Goal: Find specific fact: Find specific fact

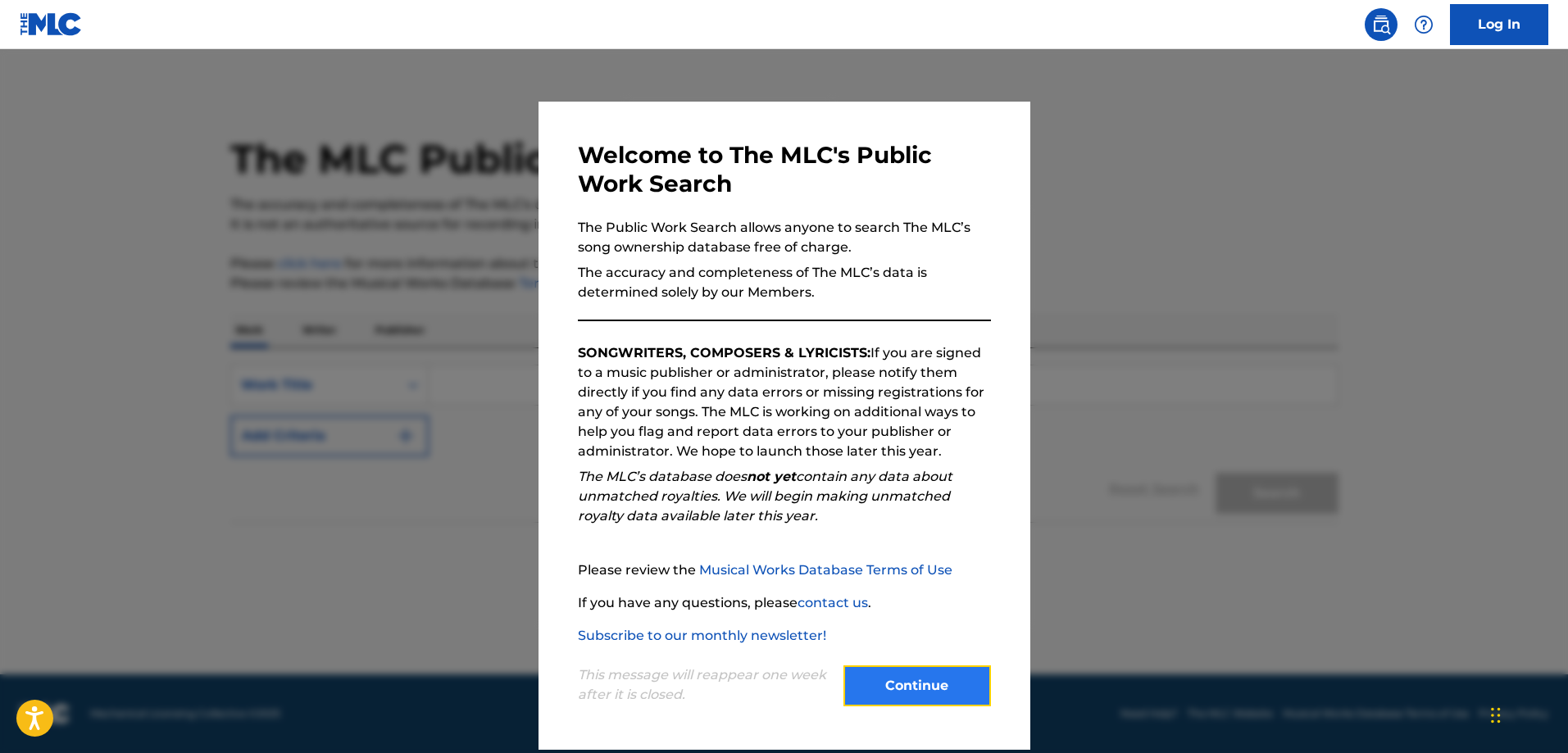
click at [944, 677] on button "Continue" at bounding box center [917, 686] width 148 height 41
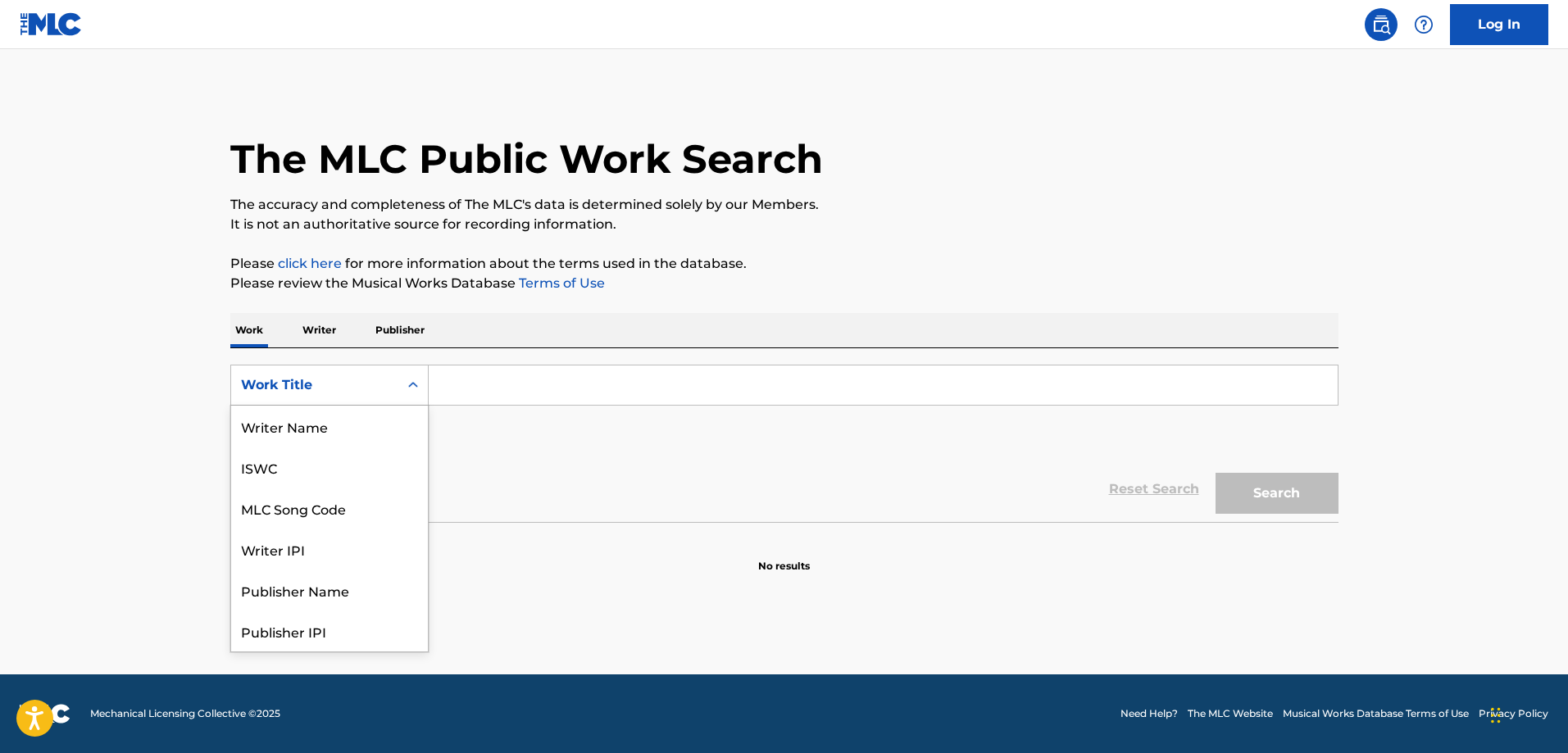
click at [415, 389] on icon "Search Form" at bounding box center [413, 385] width 16 height 16
click at [341, 430] on div "MLC Song Code" at bounding box center [329, 426] width 197 height 41
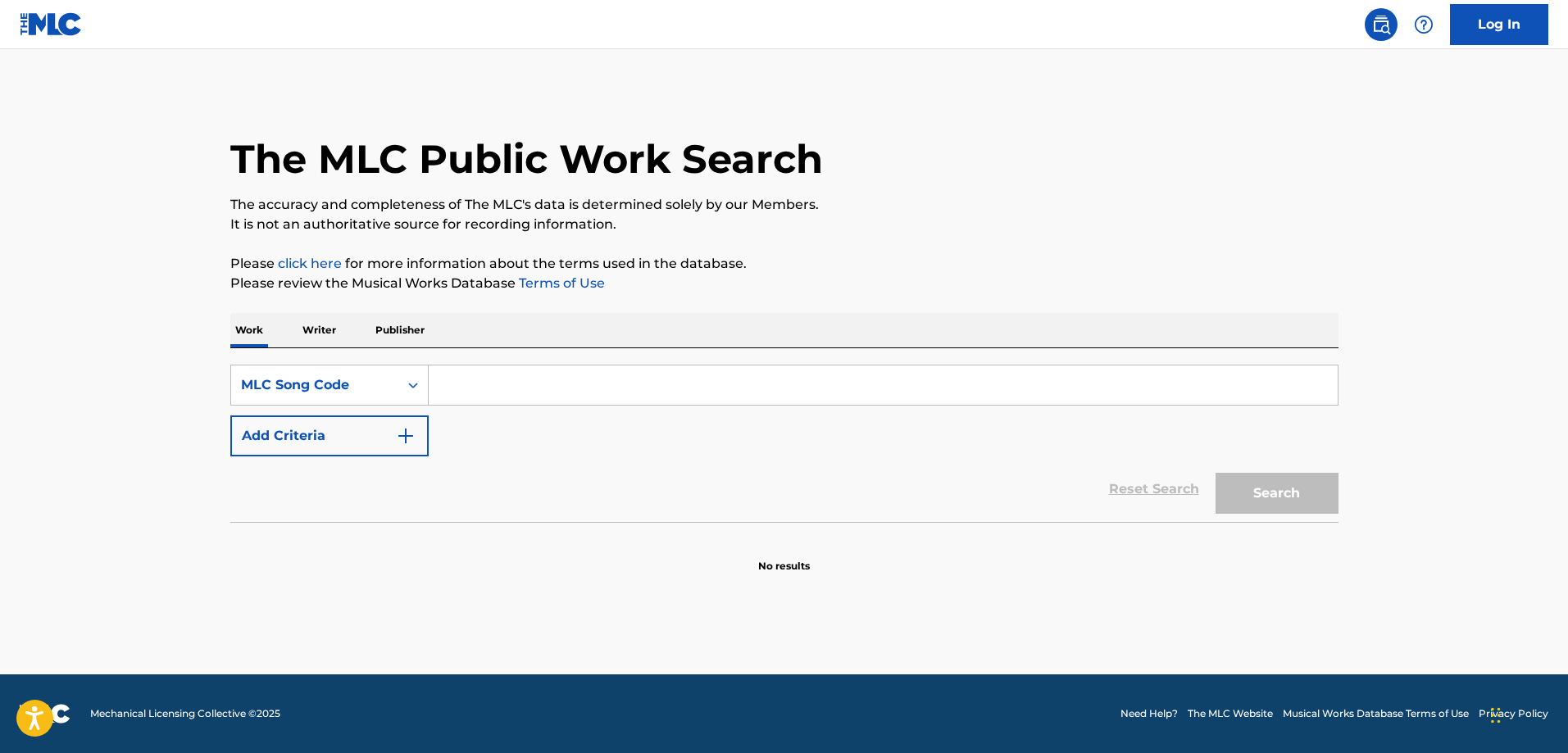
click at [567, 399] on input "Search Form" at bounding box center [883, 385] width 909 height 39
paste input "H8269E"
type input "H8269E"
click at [1216, 497] on button "Search" at bounding box center [1277, 494] width 123 height 41
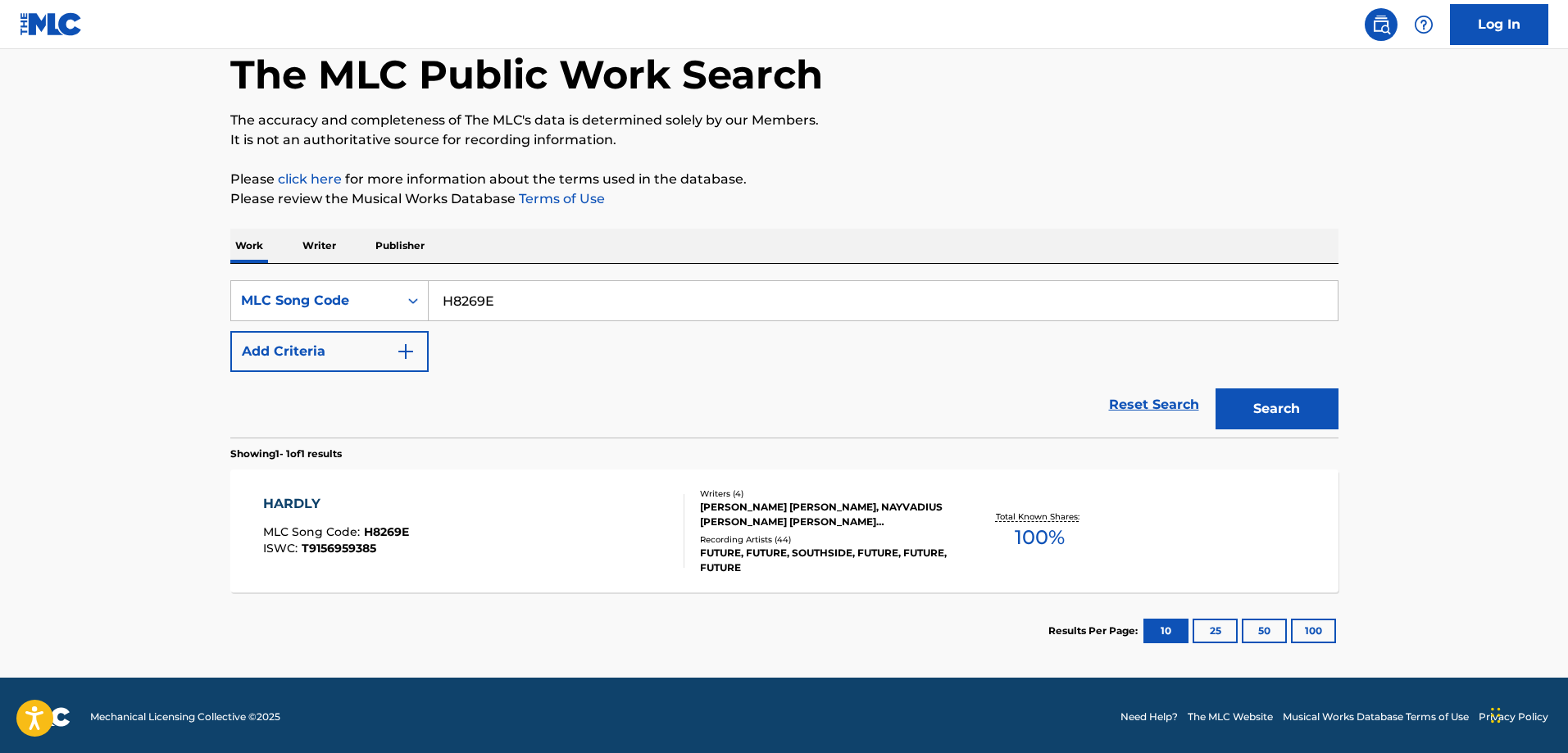
scroll to position [87, 0]
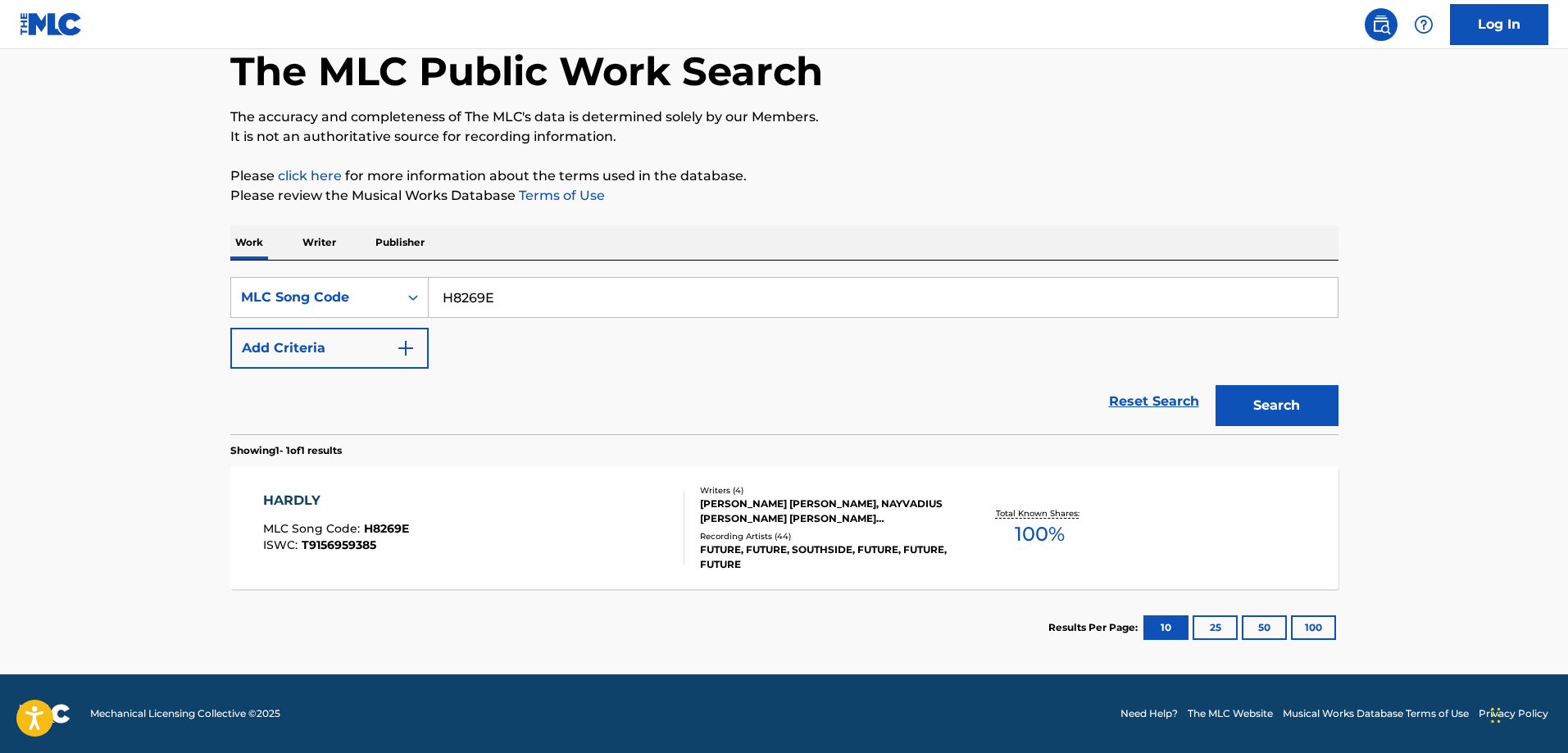
click at [502, 495] on div "HARDLY MLC Song Code : H8269E ISWC : T9156959385" at bounding box center [473, 528] width 422 height 74
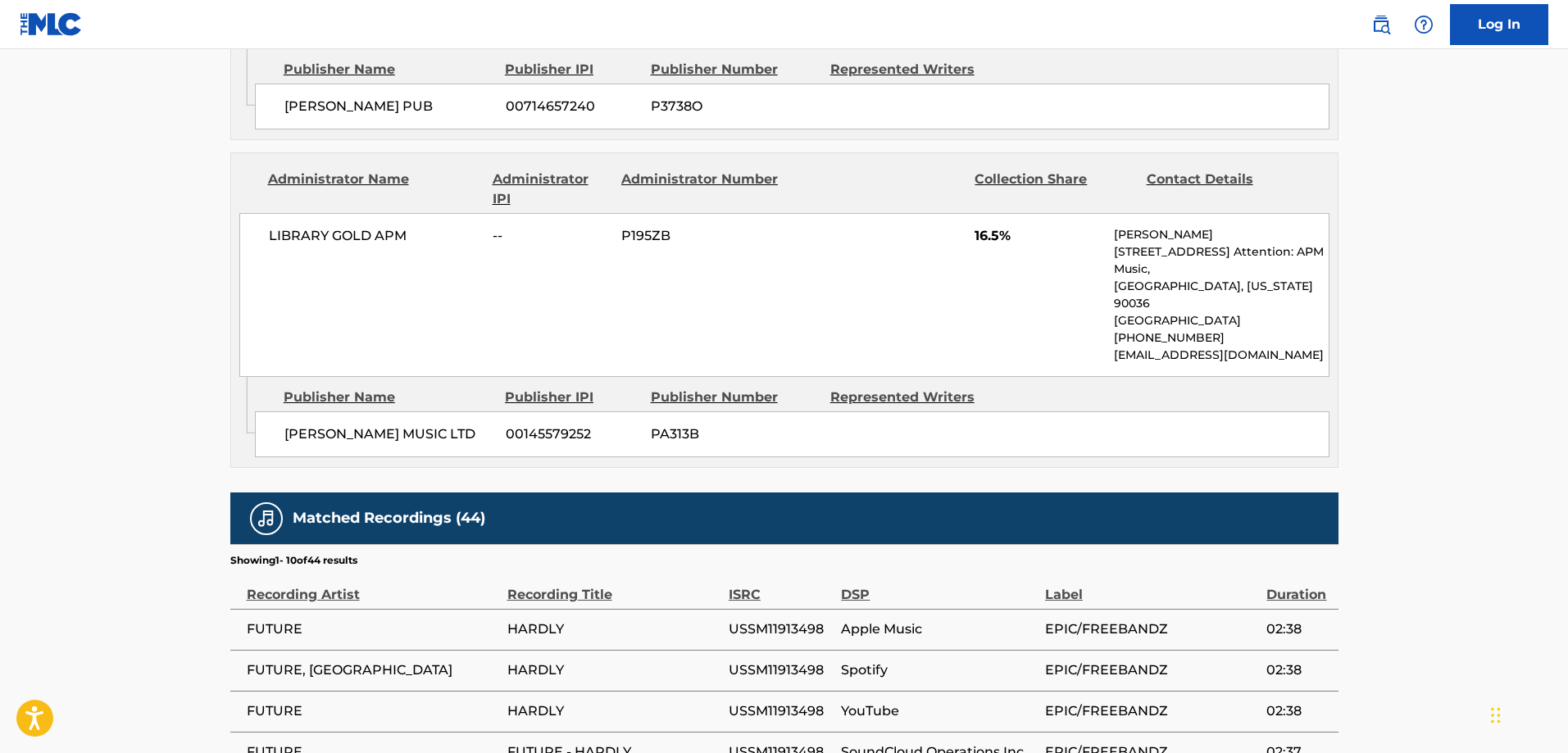
scroll to position [1557, 0]
